Goal: Complete application form

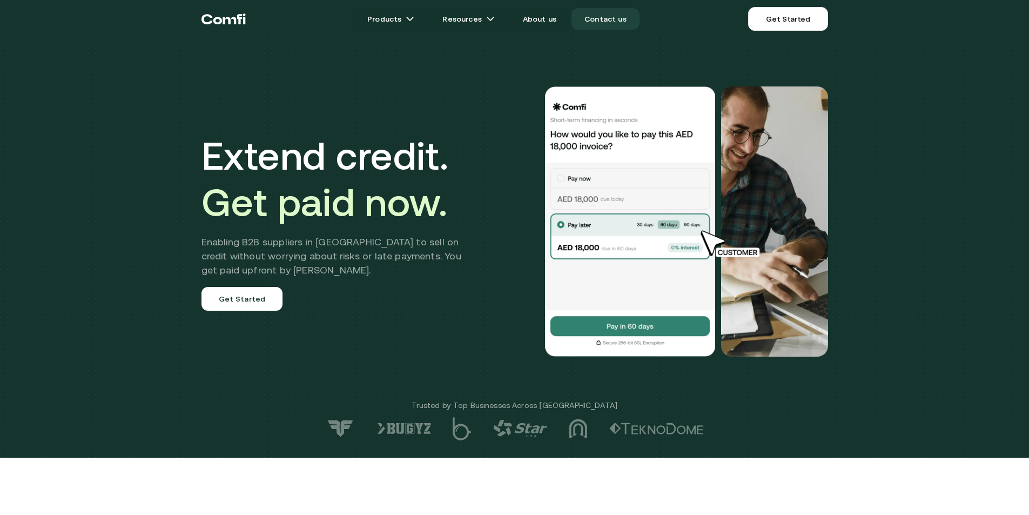
click at [609, 21] on link "Contact us" at bounding box center [606, 19] width 68 height 22
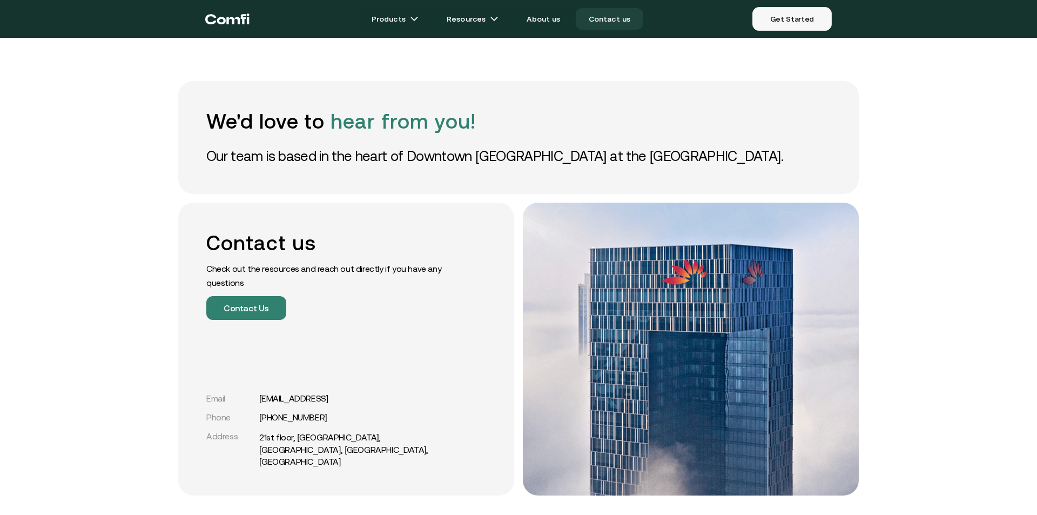
click at [826, 19] on link "Get Started" at bounding box center [791, 19] width 79 height 24
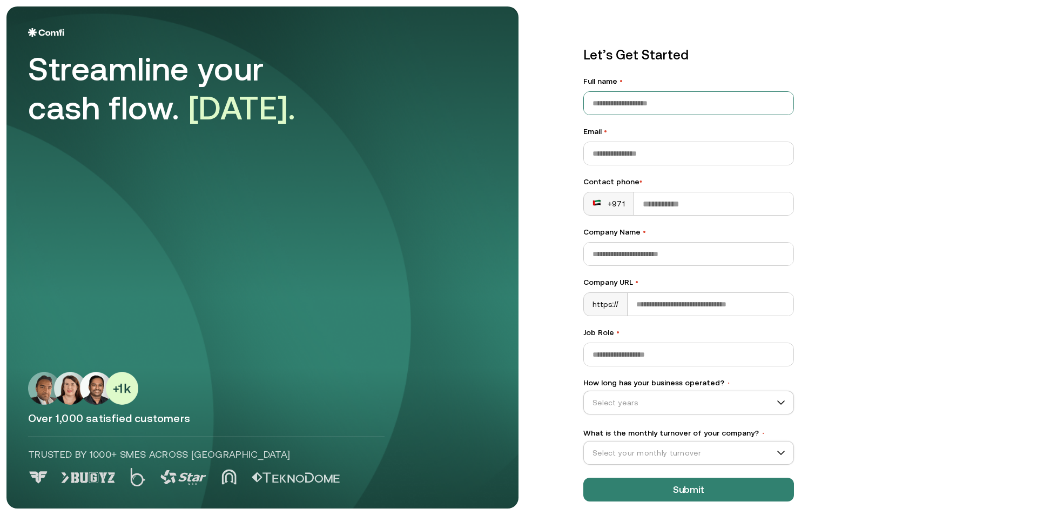
click at [630, 105] on input "Full name •" at bounding box center [689, 103] width 210 height 23
click at [629, 156] on input "Email •" at bounding box center [689, 153] width 210 height 23
click at [944, 227] on div "Let’s Get Started Full name • Email • Contact phone • +971 Company Name • Compa…" at bounding box center [796, 257] width 469 height 502
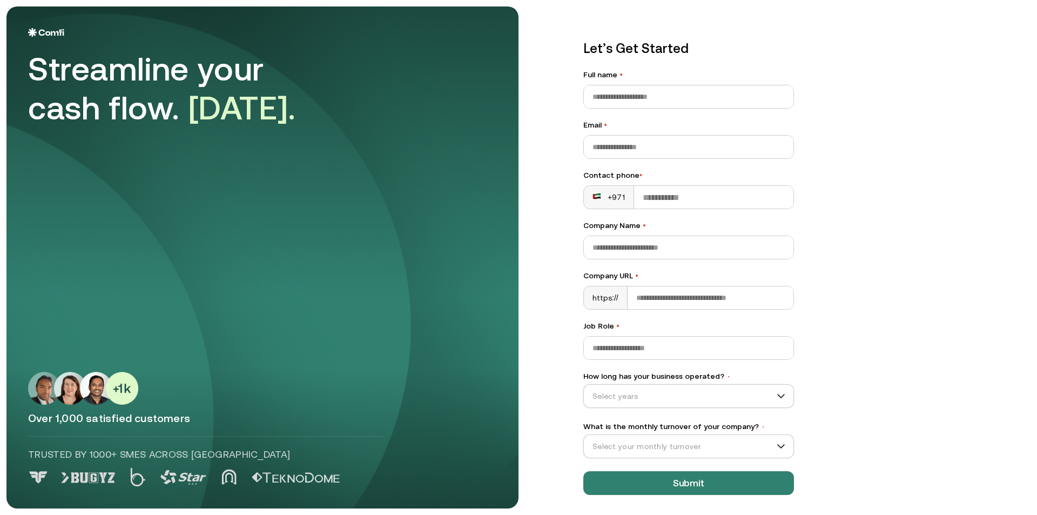
scroll to position [8, 0]
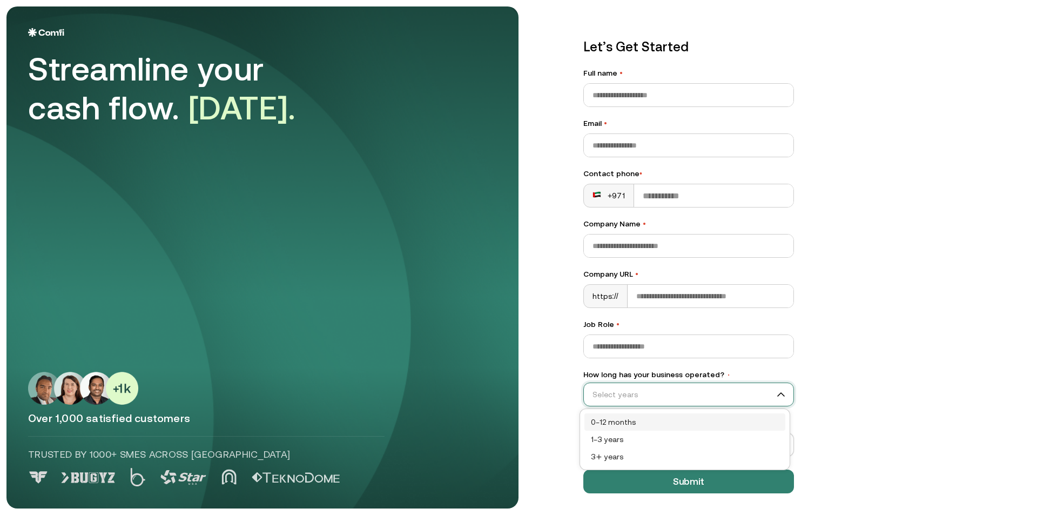
click at [651, 391] on input "How long has your business operated? •" at bounding box center [684, 394] width 200 height 16
click at [692, 442] on input "What is the monthly turnover of your company? •" at bounding box center [684, 444] width 200 height 16
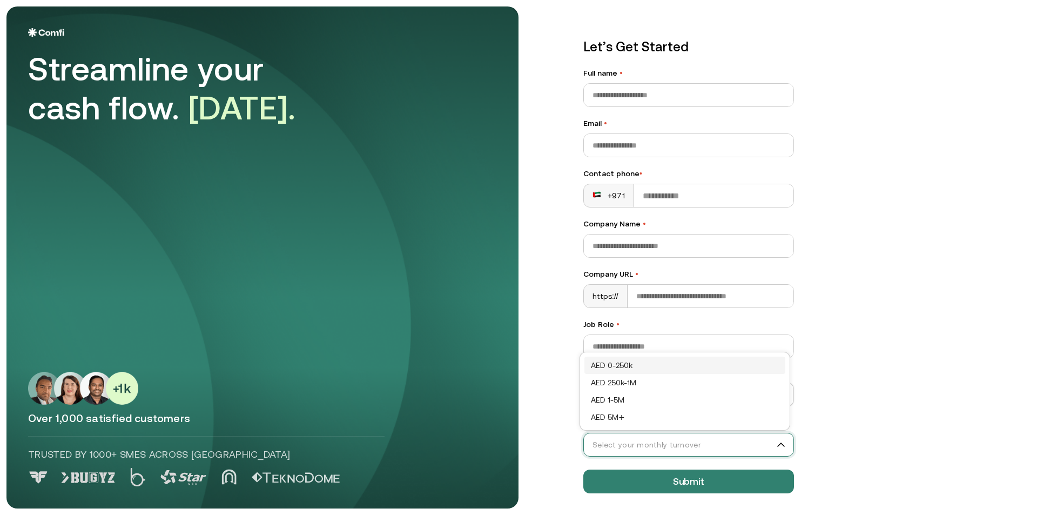
click at [692, 442] on input "What is the monthly turnover of your company? •" at bounding box center [684, 444] width 200 height 16
click at [624, 248] on input "Company Name •" at bounding box center [689, 245] width 210 height 23
click at [648, 301] on input "Company URL •" at bounding box center [711, 296] width 166 height 23
click at [651, 344] on input "Job Role •" at bounding box center [689, 346] width 210 height 23
click at [699, 93] on input "Full name •" at bounding box center [689, 95] width 210 height 23
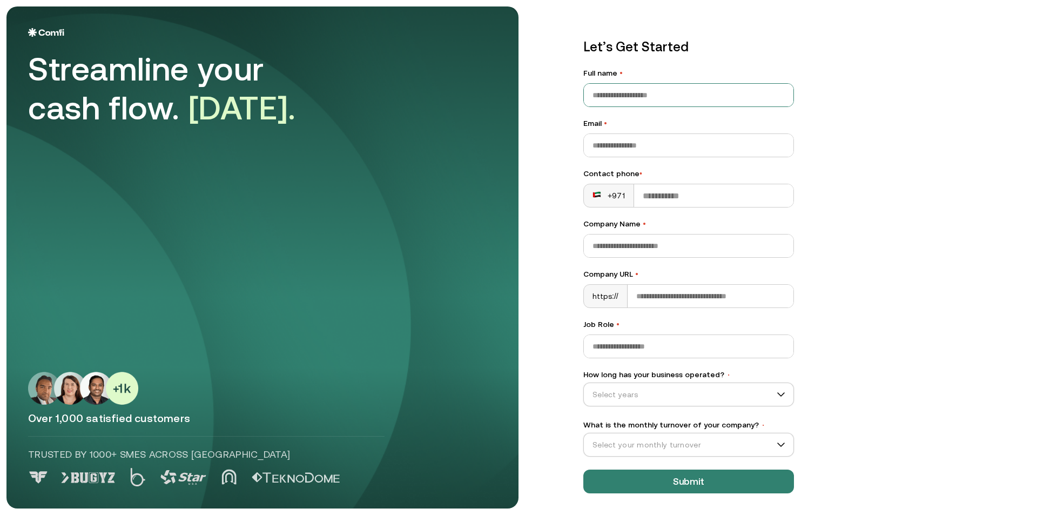
scroll to position [0, 0]
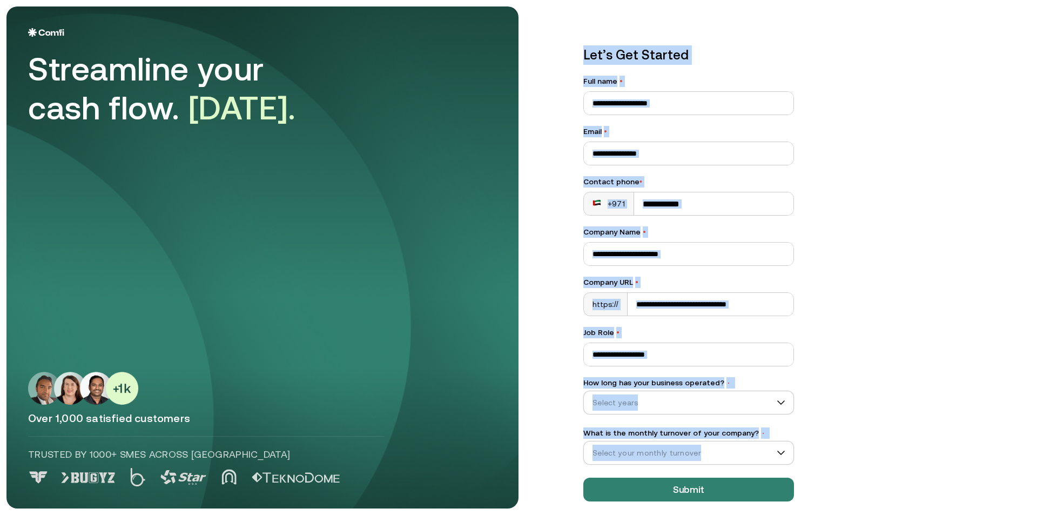
drag, startPoint x: 580, startPoint y: 50, endPoint x: 830, endPoint y: 452, distance: 473.4
click at [830, 452] on div "Let’s Get Started Full name • Email • Contact phone • +971 Company Name • Compa…" at bounding box center [796, 257] width 469 height 502
click at [849, 351] on div "Let’s Get Started Full name • Email • Contact phone • +971 Company Name • Compa…" at bounding box center [796, 257] width 469 height 502
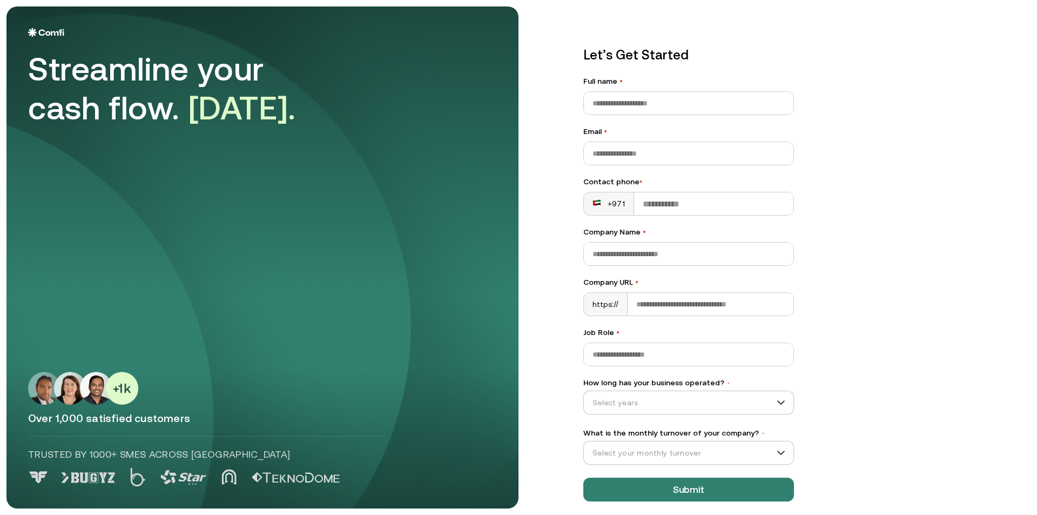
scroll to position [8, 0]
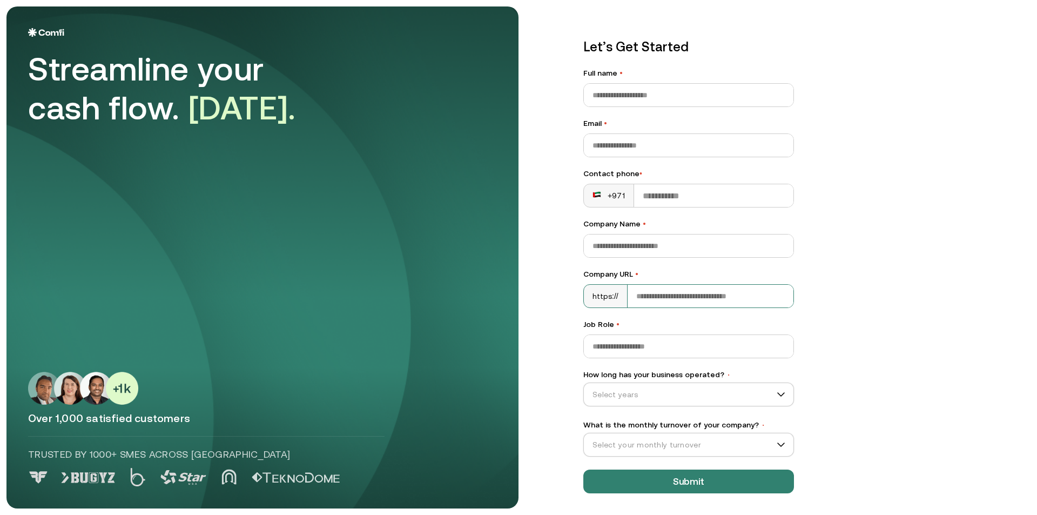
click at [640, 297] on input "Company URL •" at bounding box center [711, 296] width 166 height 23
click at [687, 352] on input "Job Role •" at bounding box center [689, 346] width 210 height 23
click at [671, 142] on input "Email •" at bounding box center [689, 145] width 210 height 23
click at [861, 145] on div "Let’s Get Started Full name • Email • Contact phone • +971 Company Name • Compa…" at bounding box center [796, 249] width 469 height 502
click at [649, 292] on input "Company URL •" at bounding box center [711, 296] width 166 height 23
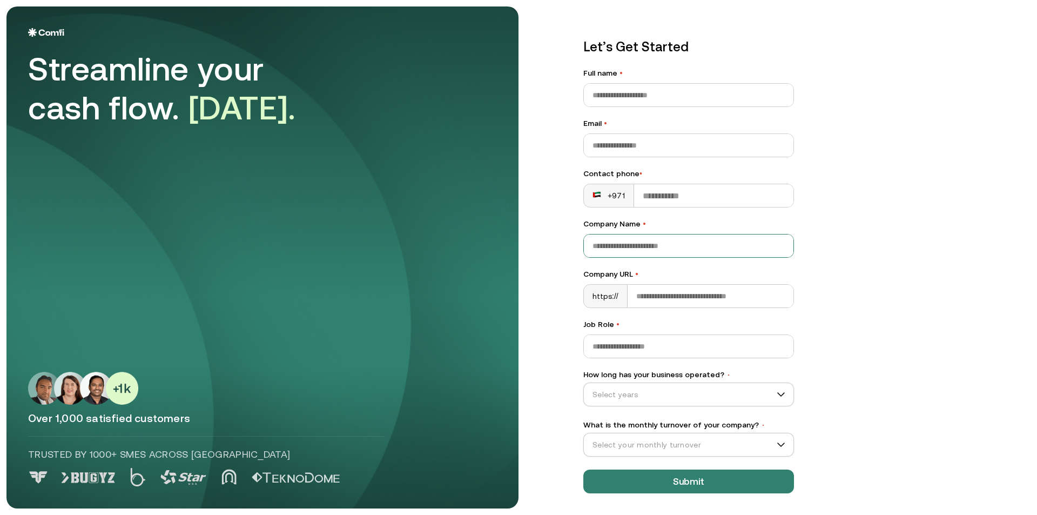
click at [647, 251] on input "Company Name •" at bounding box center [689, 245] width 210 height 23
click at [647, 143] on input "Email •" at bounding box center [689, 145] width 210 height 23
click at [647, 88] on input "Full name •" at bounding box center [689, 95] width 210 height 23
drag, startPoint x: 700, startPoint y: 199, endPoint x: 630, endPoint y: 192, distance: 70.6
click at [634, 192] on input "Contact phone •" at bounding box center [713, 195] width 159 height 23
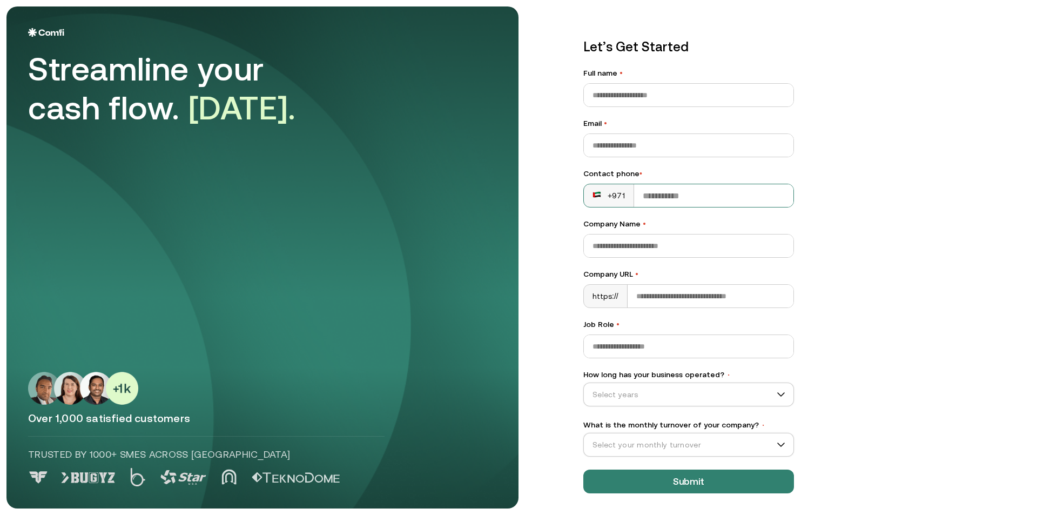
scroll to position [0, 0]
